Goal: Communication & Community: Connect with others

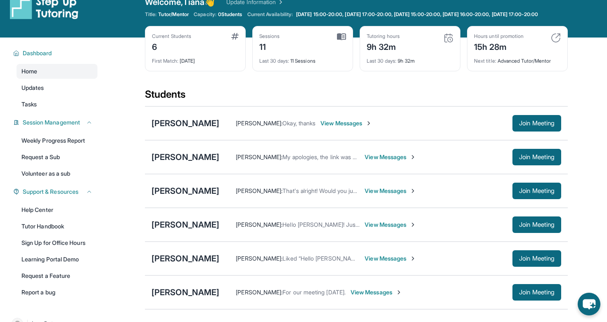
scroll to position [20, 0]
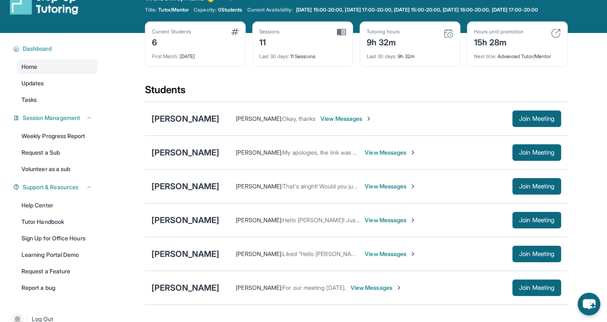
click at [381, 157] on span "View Messages" at bounding box center [390, 153] width 52 height 8
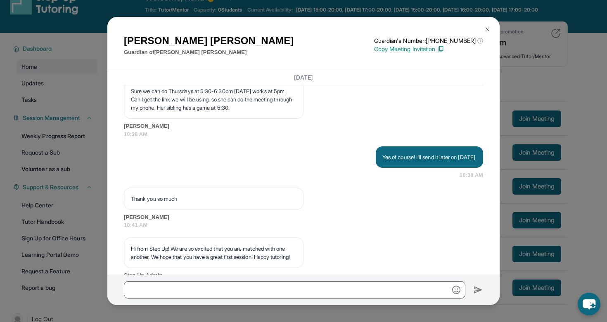
scroll to position [898, 0]
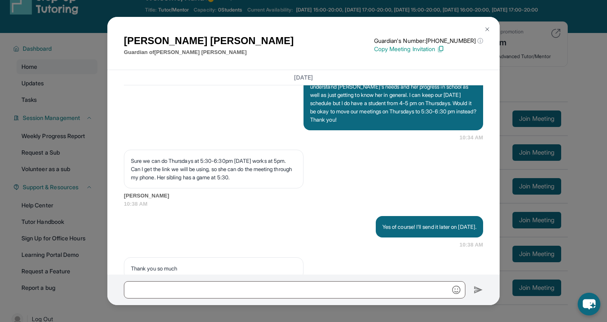
click at [485, 29] on img at bounding box center [487, 29] width 7 height 7
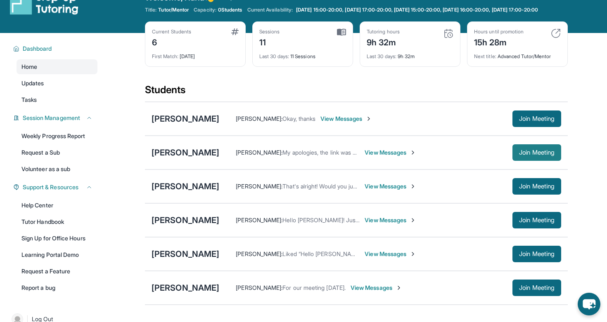
click at [520, 155] on button "Join Meeting" at bounding box center [536, 152] width 49 height 17
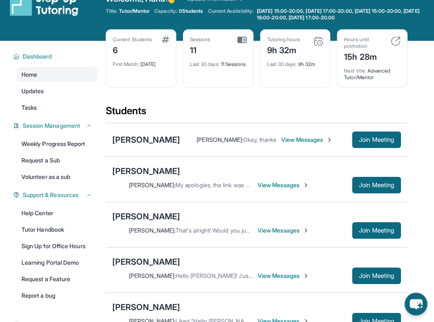
scroll to position [20, 0]
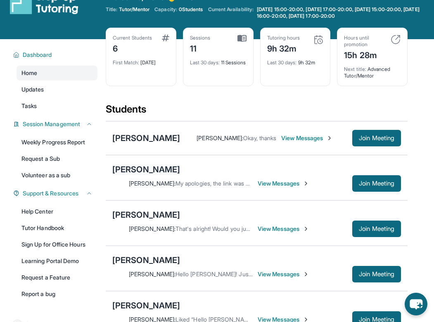
click at [159, 175] on div "[PERSON_NAME]" at bounding box center [146, 170] width 68 height 12
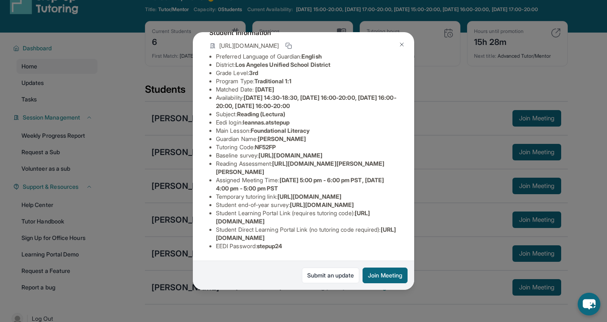
scroll to position [106, 0]
